Goal: Task Accomplishment & Management: Complete application form

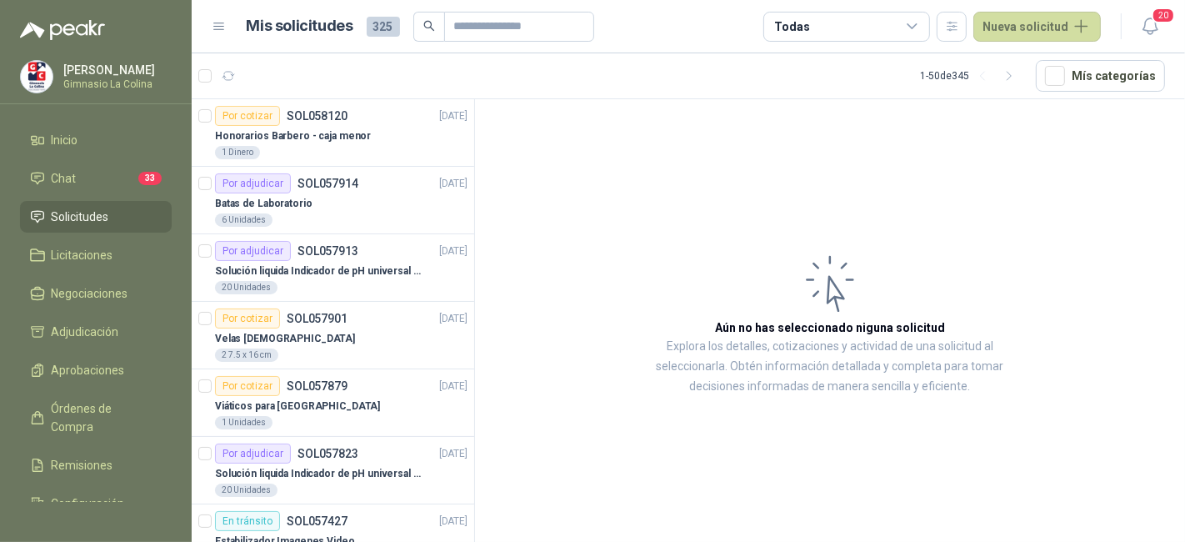
click at [61, 72] on div "[PERSON_NAME] La Colina" at bounding box center [96, 76] width 152 height 33
click at [62, 72] on div "[PERSON_NAME] La Colina" at bounding box center [96, 76] width 152 height 33
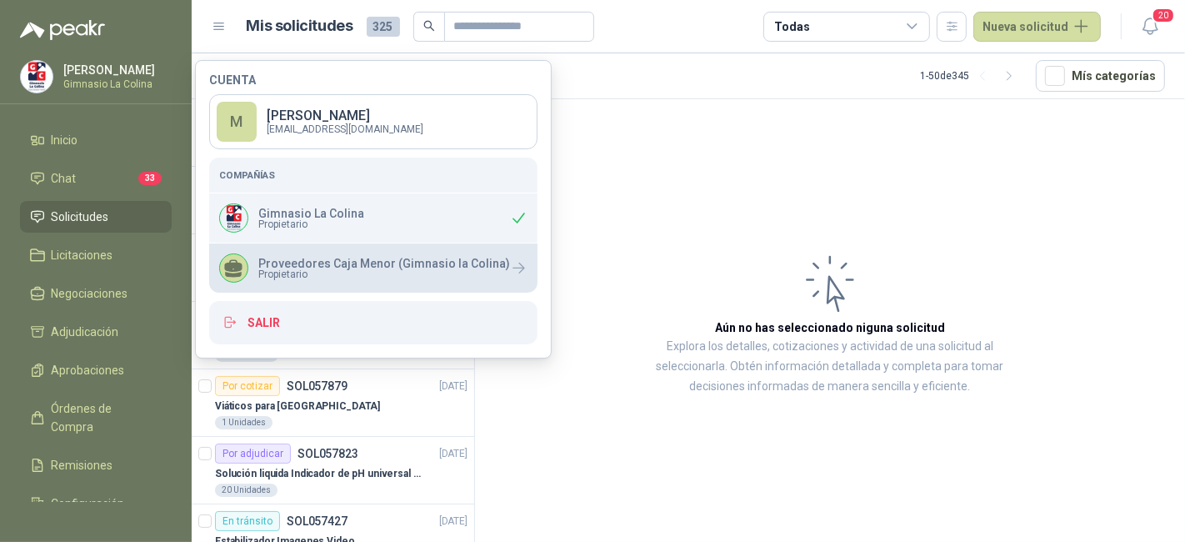
click at [396, 263] on p "Proveedores Caja Menor (Gimnasio la Colina)" at bounding box center [384, 263] width 252 height 12
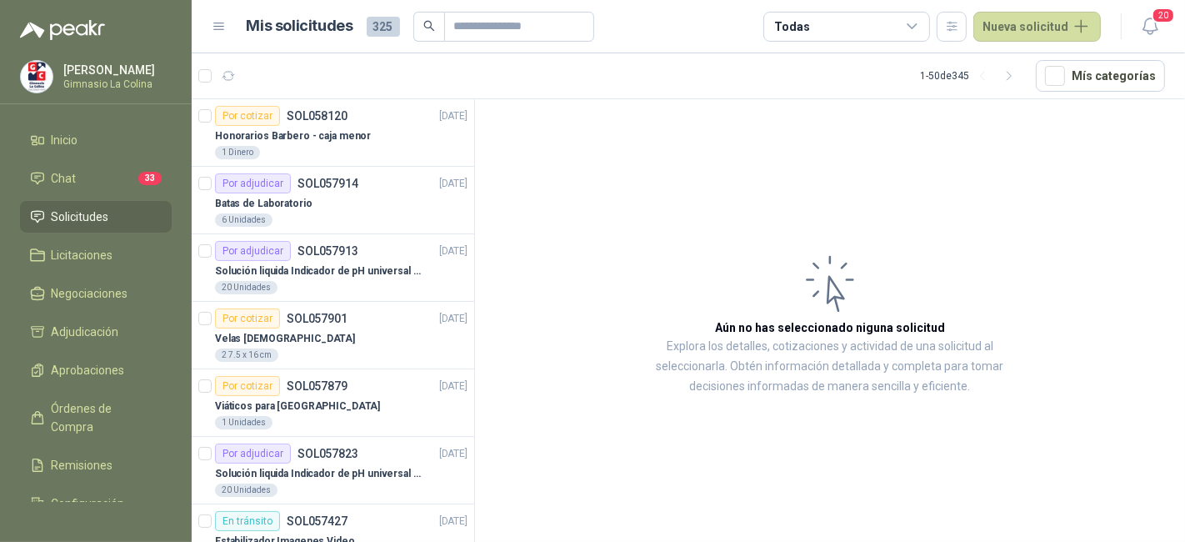
click at [611, 131] on article "Aún no has seleccionado niguna solicitud Explora los detalles, cotizaciones y a…" at bounding box center [830, 323] width 710 height 448
click at [400, 143] on div "Honorarios Barbero - caja menor" at bounding box center [341, 136] width 252 height 20
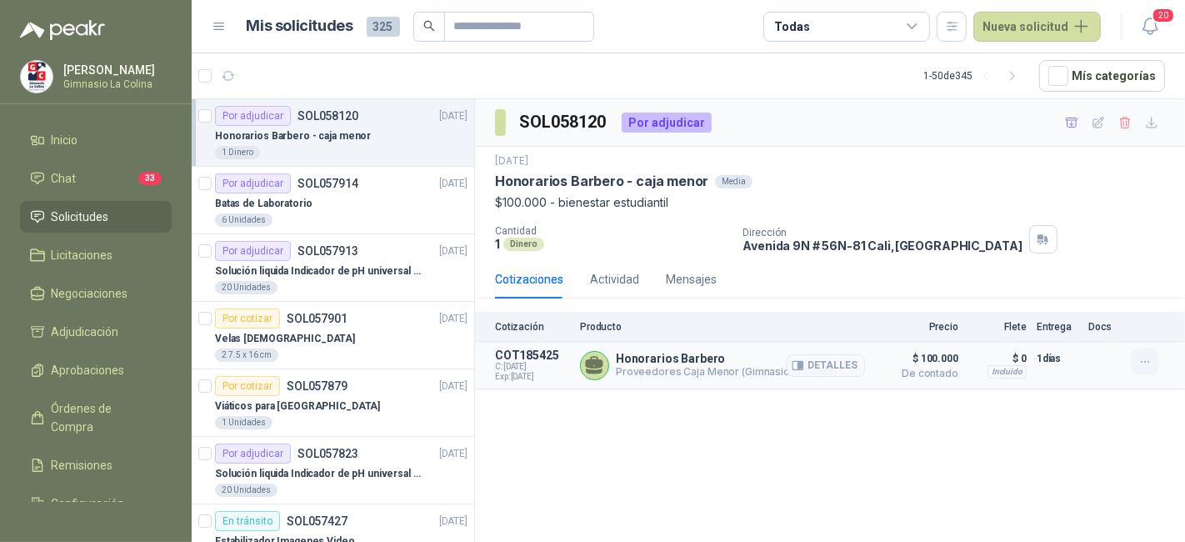
click at [1146, 348] on button "button" at bounding box center [1144, 361] width 27 height 27
click at [1124, 296] on button "Añadir" at bounding box center [1111, 293] width 133 height 27
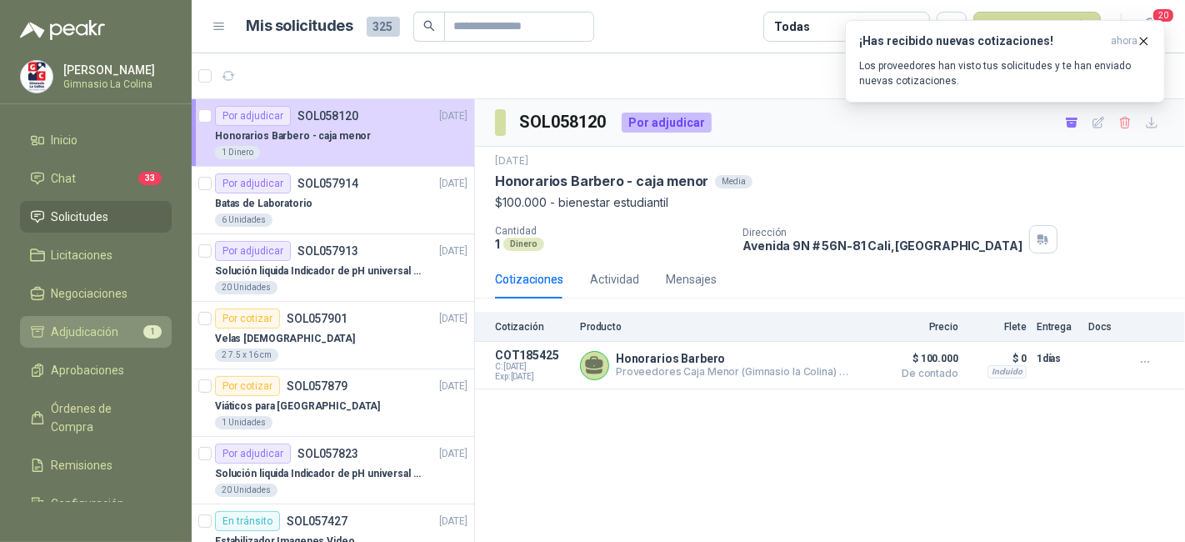
click at [111, 328] on span "Adjudicación" at bounding box center [85, 331] width 67 height 18
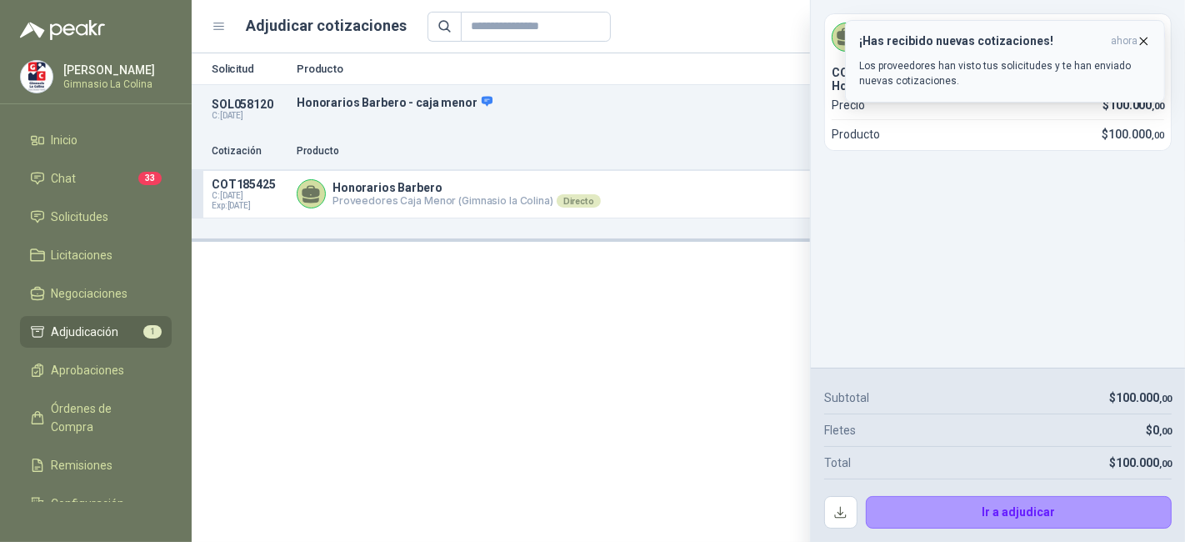
click at [1148, 47] on icon "button" at bounding box center [1143, 41] width 14 height 14
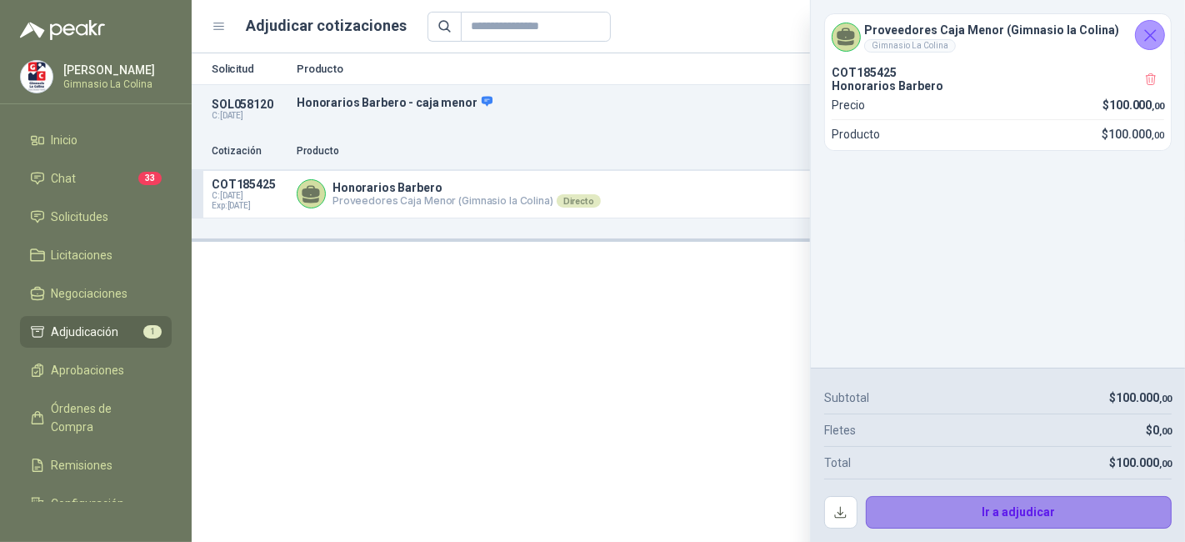
click at [1026, 496] on button "Ir a adjudicar" at bounding box center [1019, 512] width 307 height 33
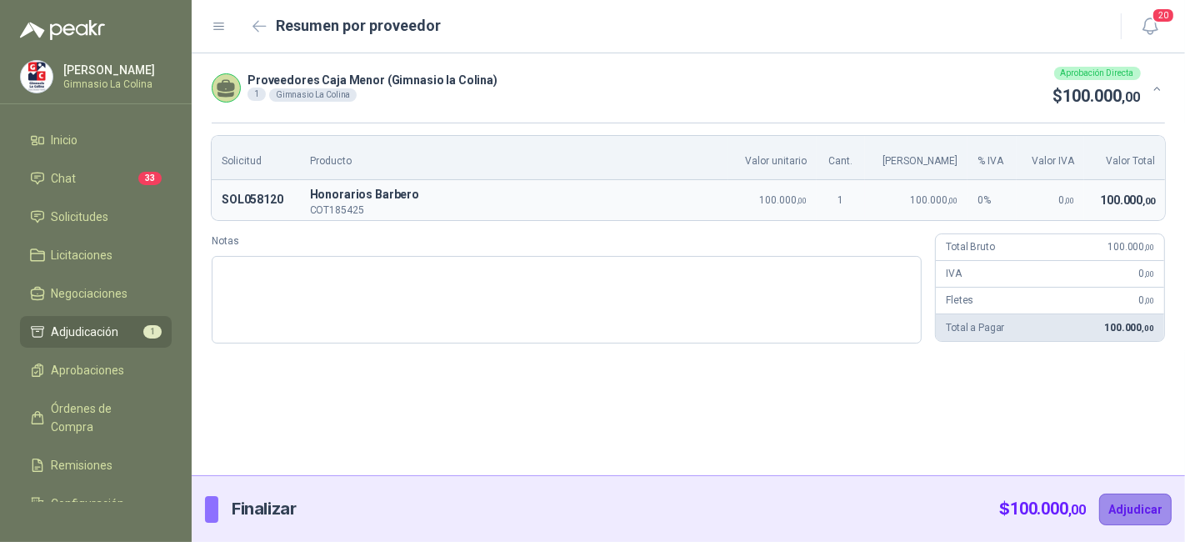
click at [1114, 503] on button "Adjudicar" at bounding box center [1135, 509] width 72 height 32
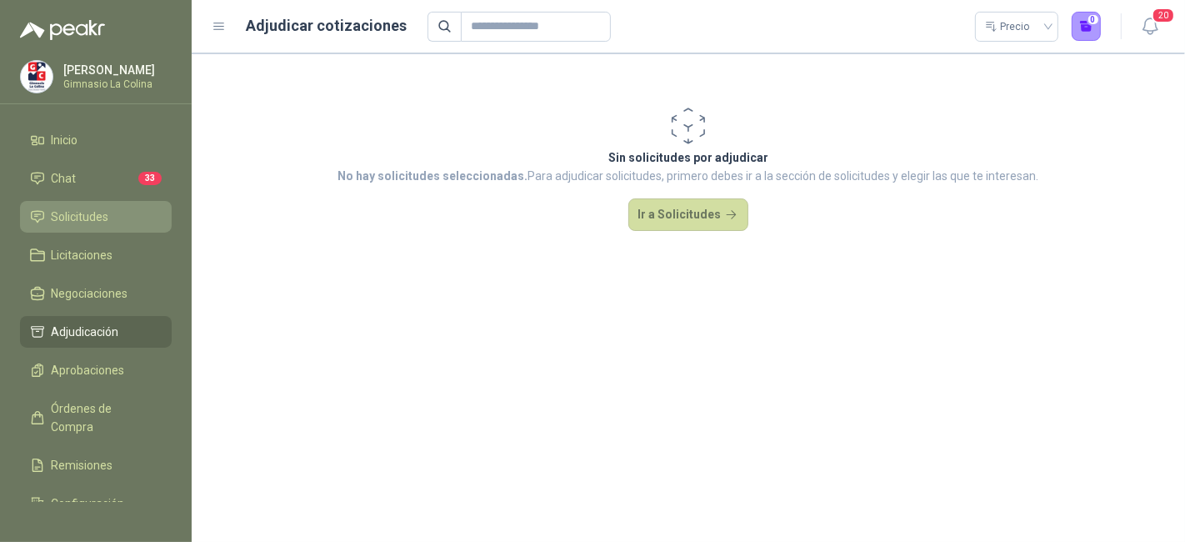
click at [133, 223] on li "Solicitudes" at bounding box center [96, 216] width 132 height 18
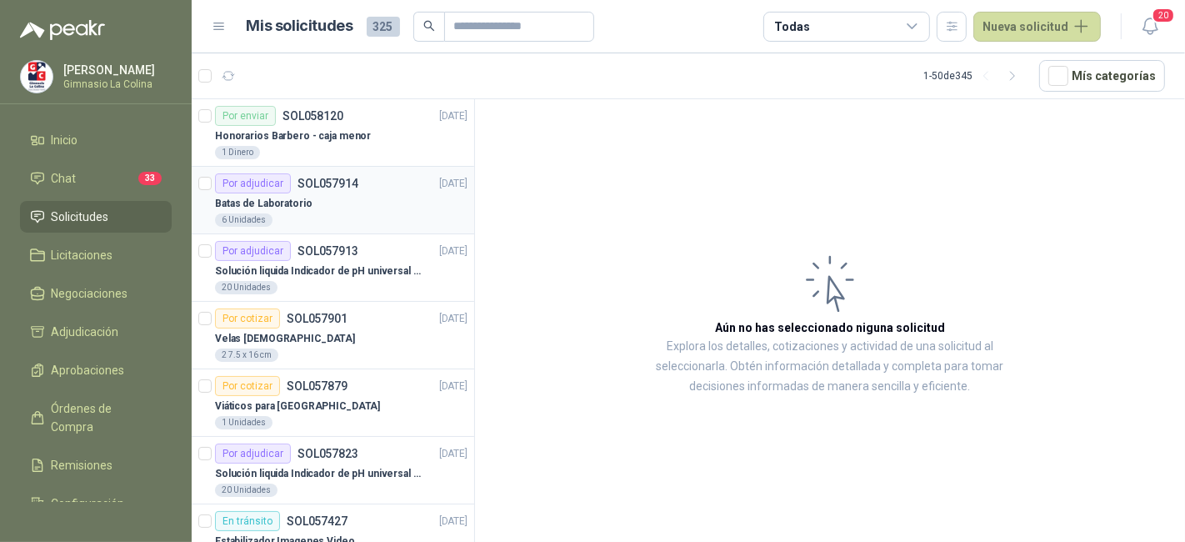
click at [371, 190] on div "Por adjudicar SOL057914 [DATE]" at bounding box center [341, 183] width 252 height 20
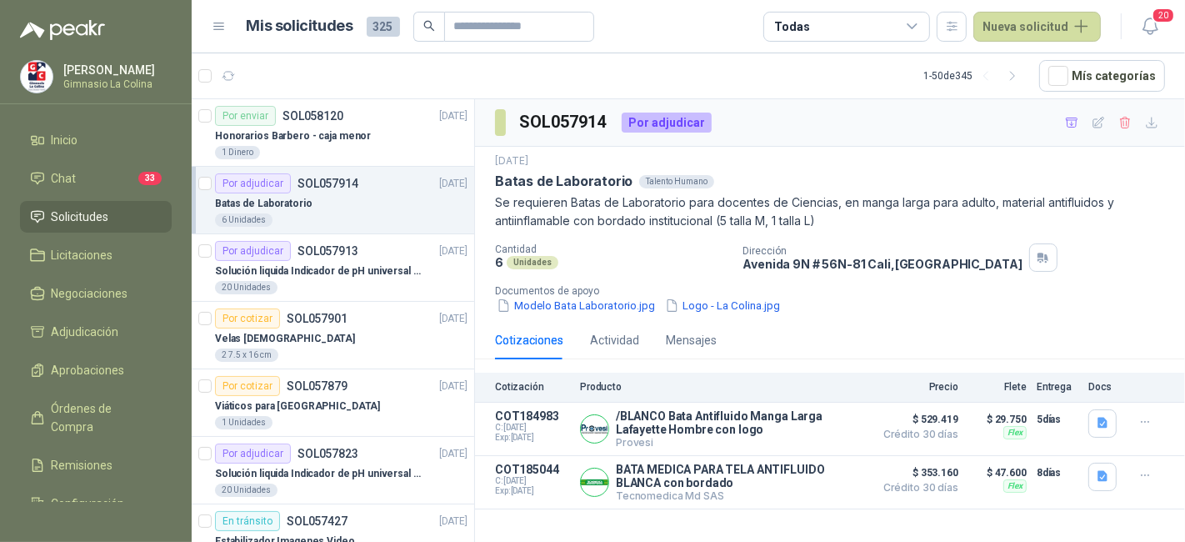
click at [640, 387] on p "Producto" at bounding box center [722, 387] width 285 height 12
click at [352, 124] on div "Por enviar SOL058120 [DATE]" at bounding box center [341, 116] width 252 height 20
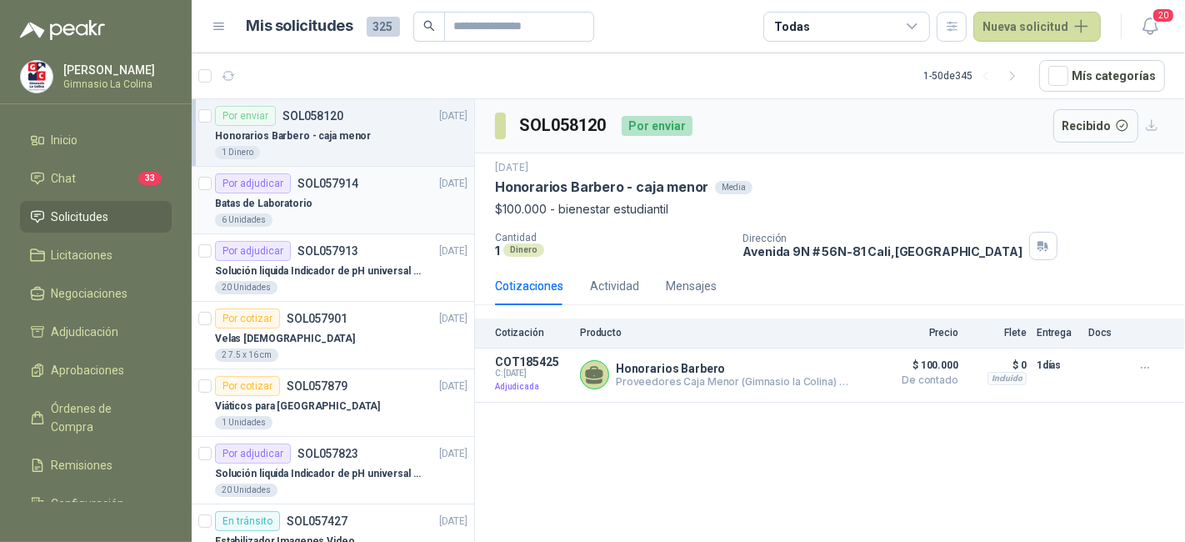
click at [356, 190] on div "Por adjudicar SOL057914 [DATE]" at bounding box center [341, 183] width 252 height 20
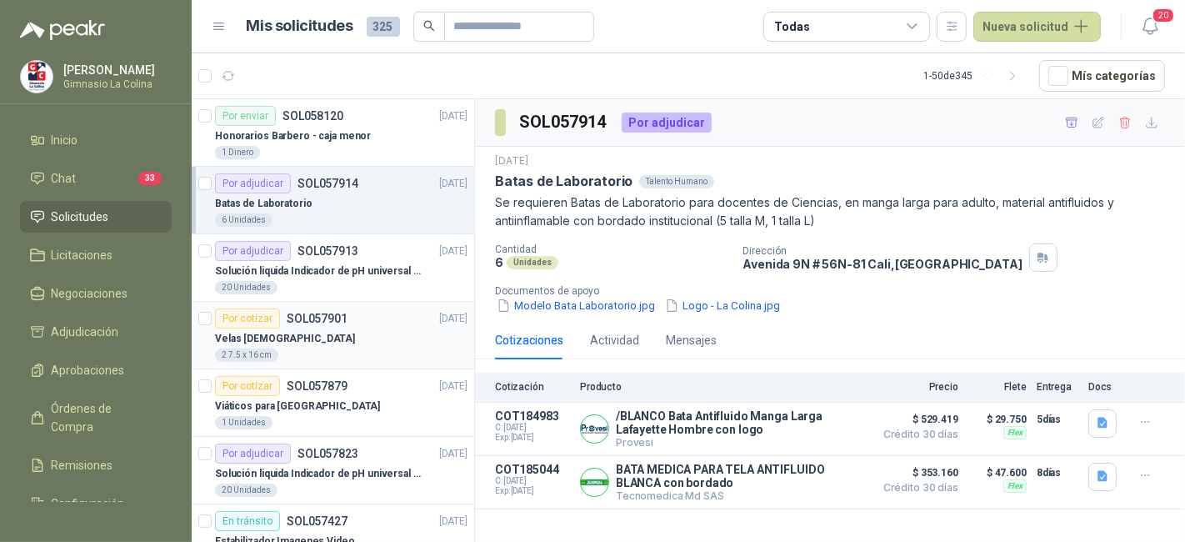
click at [359, 340] on div "Velas [DEMOGRAPHIC_DATA]" at bounding box center [341, 338] width 252 height 20
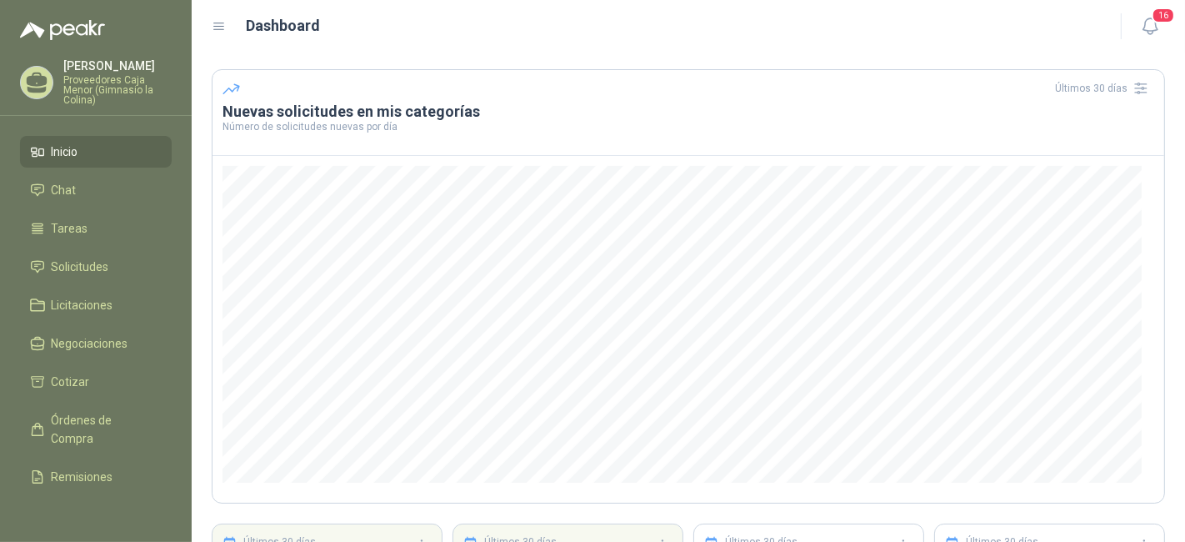
scroll to position [49, 0]
click at [123, 260] on li "Solicitudes" at bounding box center [96, 266] width 132 height 18
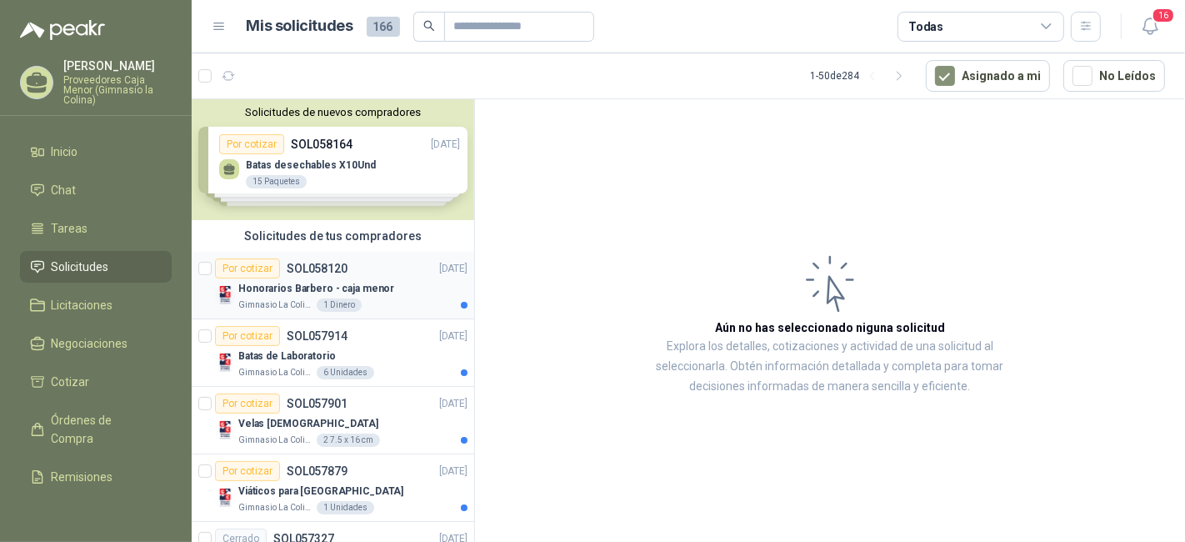
click at [395, 293] on div "Honorarios Barbero - caja menor" at bounding box center [352, 288] width 229 height 20
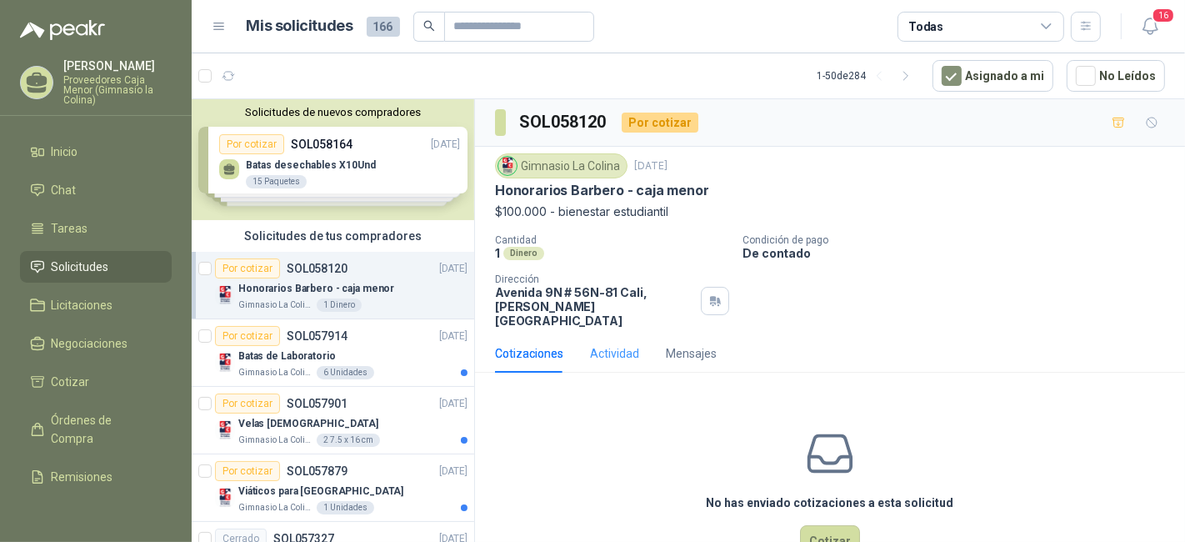
scroll to position [35, 0]
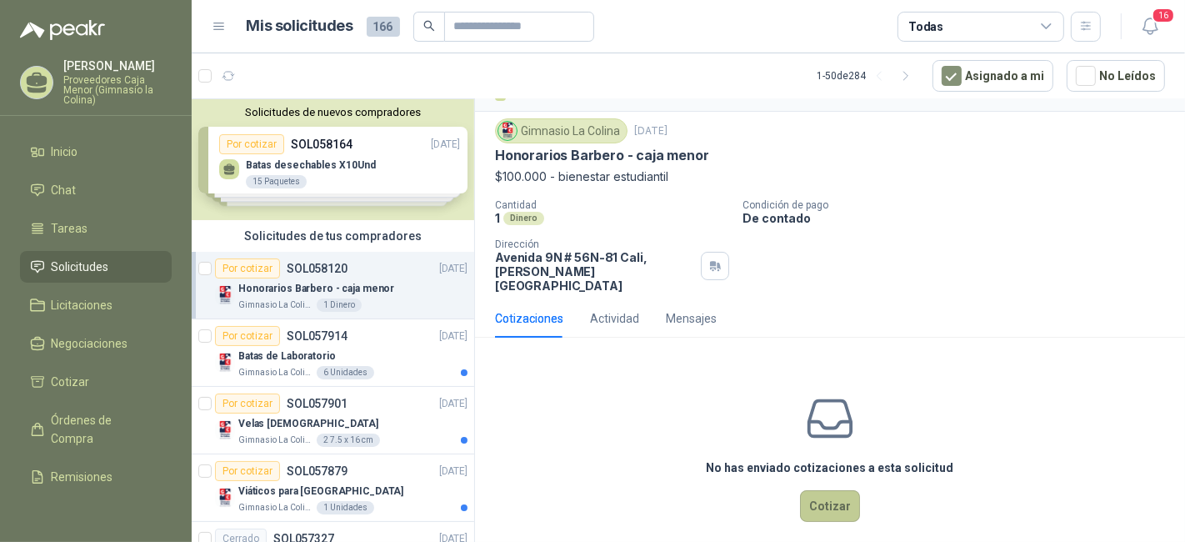
click at [832, 495] on button "Cotizar" at bounding box center [830, 506] width 60 height 32
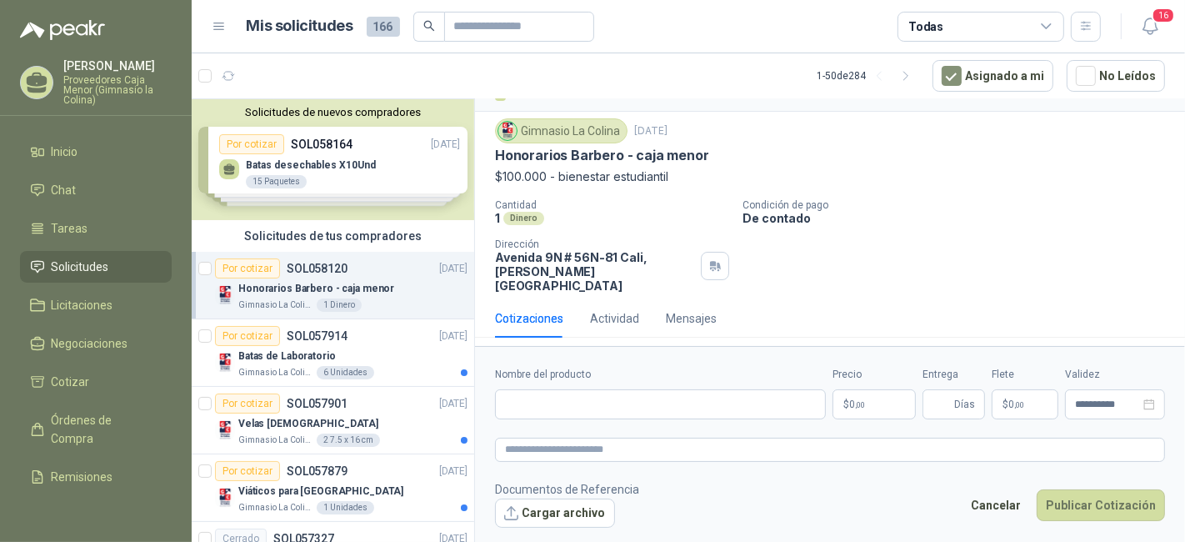
scroll to position [24, 0]
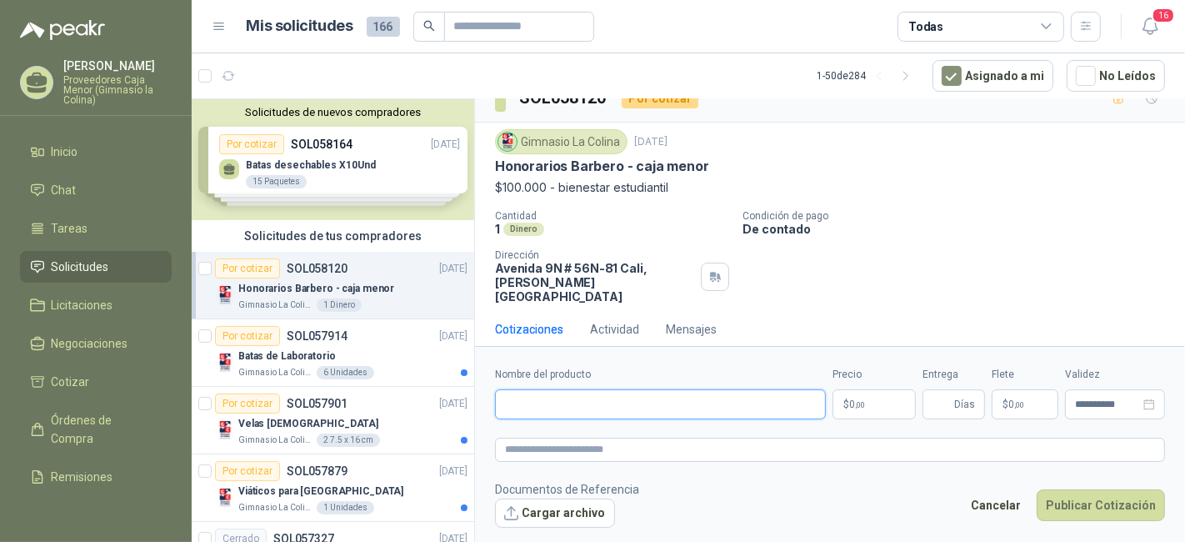
click at [722, 401] on input "Nombre del producto" at bounding box center [660, 404] width 331 height 30
drag, startPoint x: 492, startPoint y: 171, endPoint x: 621, endPoint y: 170, distance: 128.3
click at [621, 170] on div "Gimnasio La Colina 30 sept, 2025 Honorarios Barbero - caja menor $100.000 - bie…" at bounding box center [830, 215] width 710 height 187
copy p "Honorarios Barbero"
click at [612, 390] on input "Nombre del producto" at bounding box center [660, 404] width 331 height 30
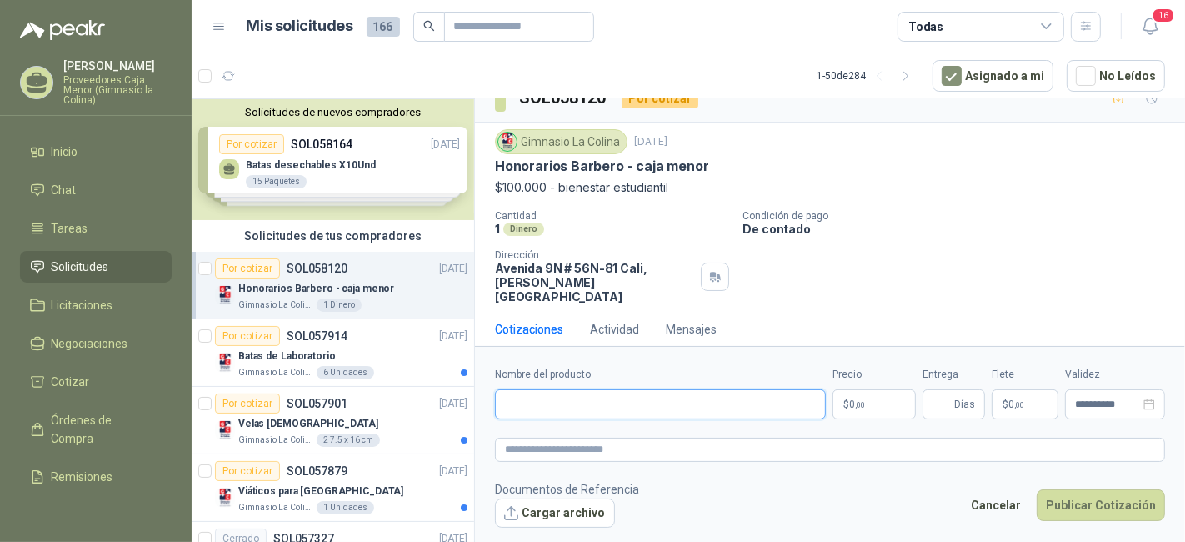
paste input "**********"
type input "**********"
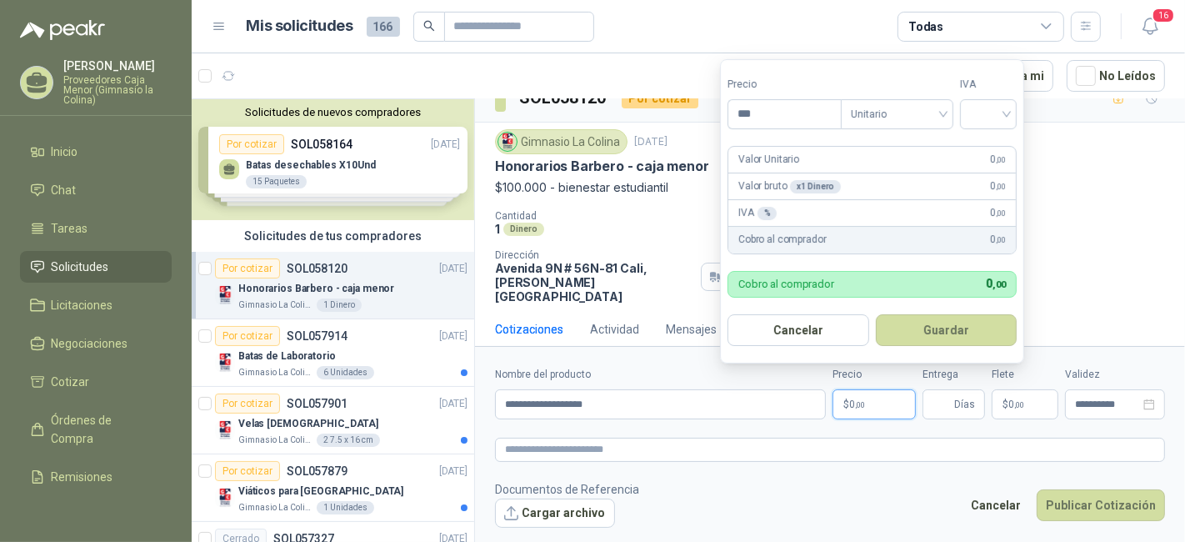
click at [901, 411] on p "$ 0 ,00" at bounding box center [873, 404] width 83 height 30
type input "*********"
click at [961, 334] on button "Guardar" at bounding box center [947, 330] width 142 height 32
click at [990, 120] on input "search" at bounding box center [988, 112] width 37 height 25
click at [990, 206] on div "0%" at bounding box center [992, 203] width 31 height 18
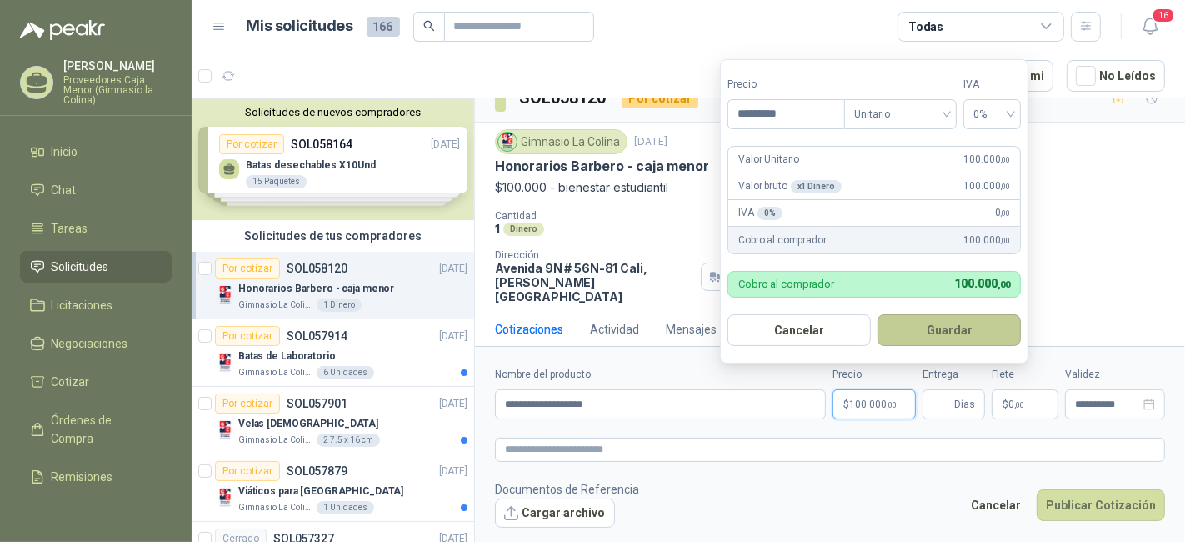
click at [978, 339] on button "Guardar" at bounding box center [948, 330] width 143 height 32
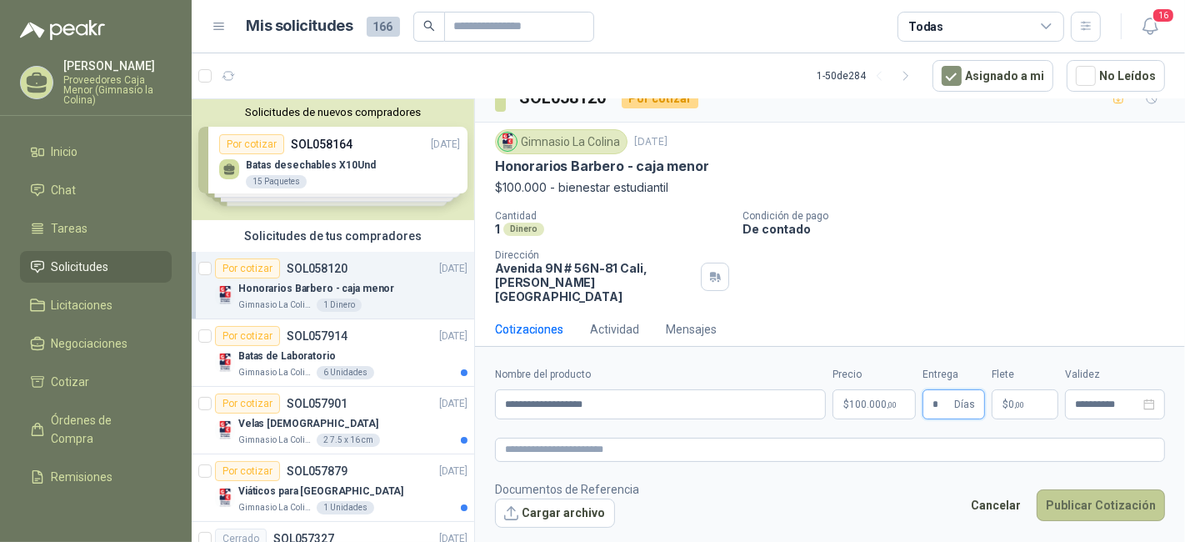
type input "*"
click at [1084, 503] on button "Publicar Cotización" at bounding box center [1100, 505] width 128 height 32
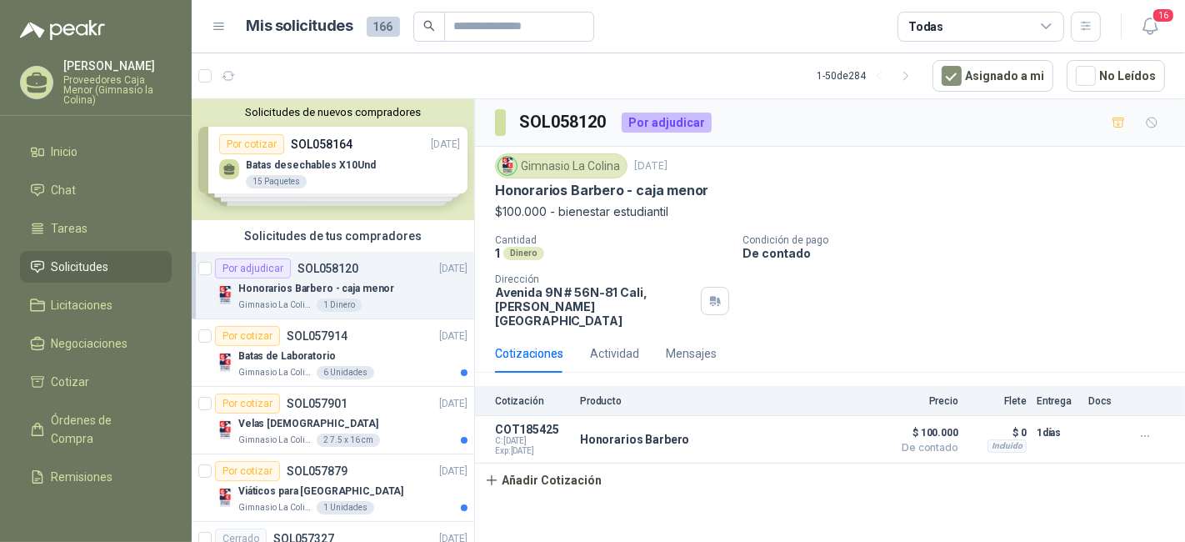
scroll to position [0, 0]
